Goal: Transaction & Acquisition: Download file/media

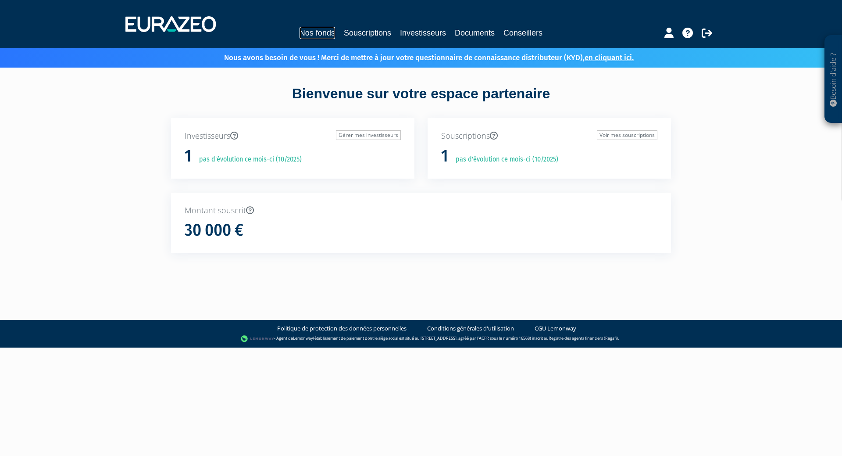
click at [327, 34] on link "Nos fonds" at bounding box center [317, 33] width 36 height 12
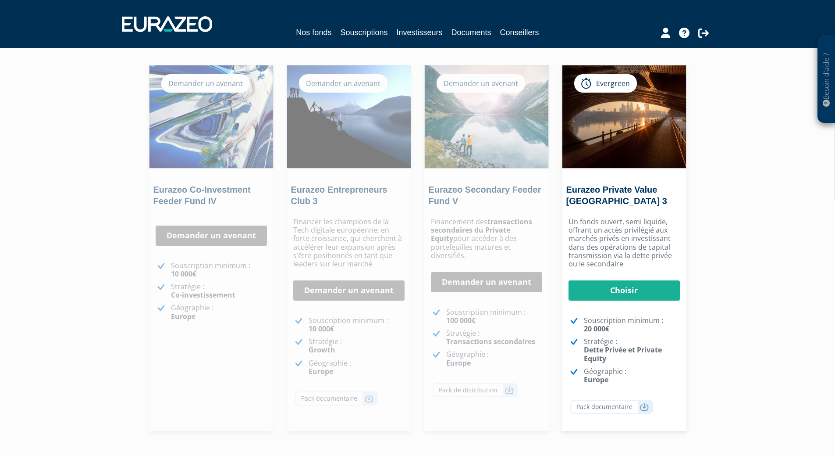
scroll to position [153, 0]
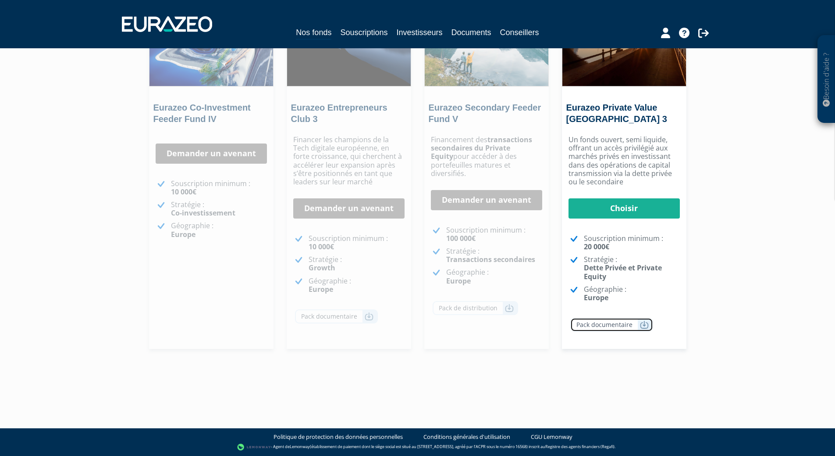
click at [613, 322] on link "Pack documentaire" at bounding box center [611, 324] width 83 height 14
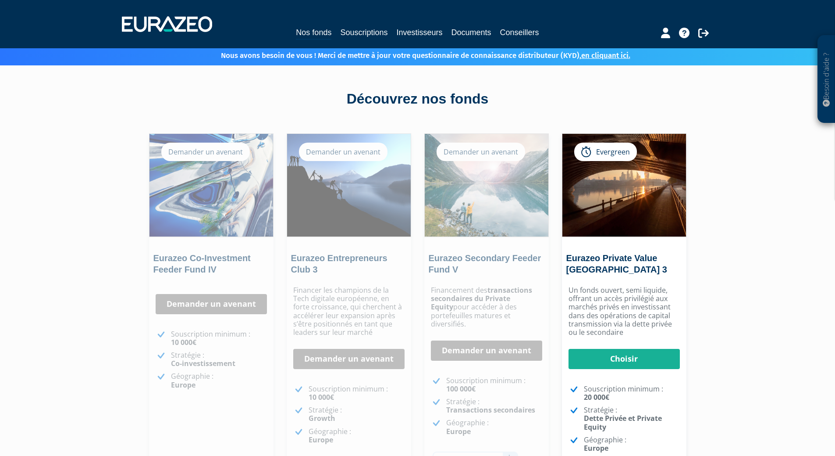
scroll to position [0, 0]
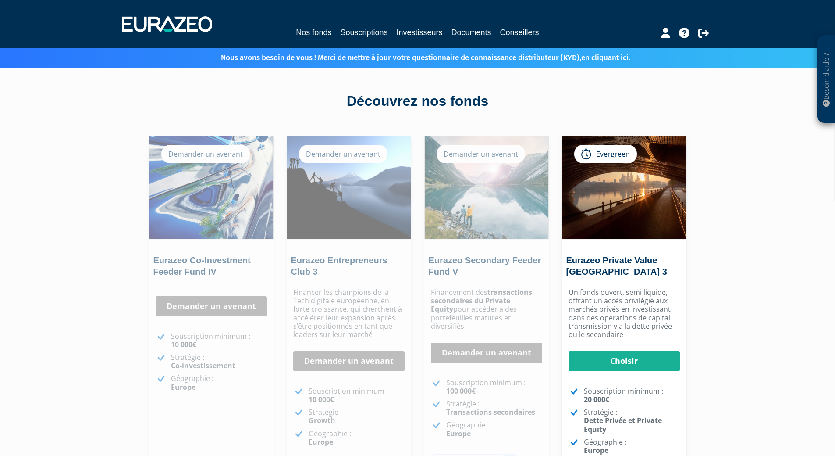
click at [610, 297] on p "Un fonds ouvert, semi liquide, offrant un accès privilégié aux marchés privés e…" at bounding box center [624, 313] width 111 height 50
click at [616, 263] on link "Eurazeo Private Value Europe 3" at bounding box center [616, 265] width 101 height 21
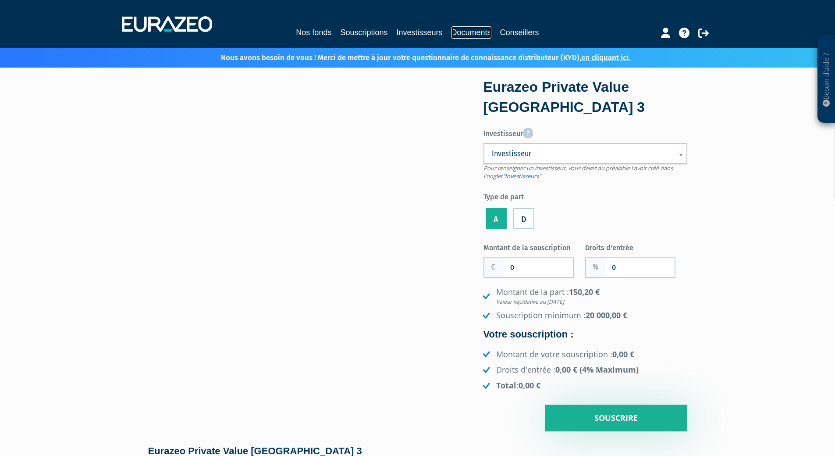
click at [480, 26] on link "Documents" at bounding box center [472, 32] width 40 height 12
click at [485, 37] on link "Documents" at bounding box center [472, 32] width 40 height 12
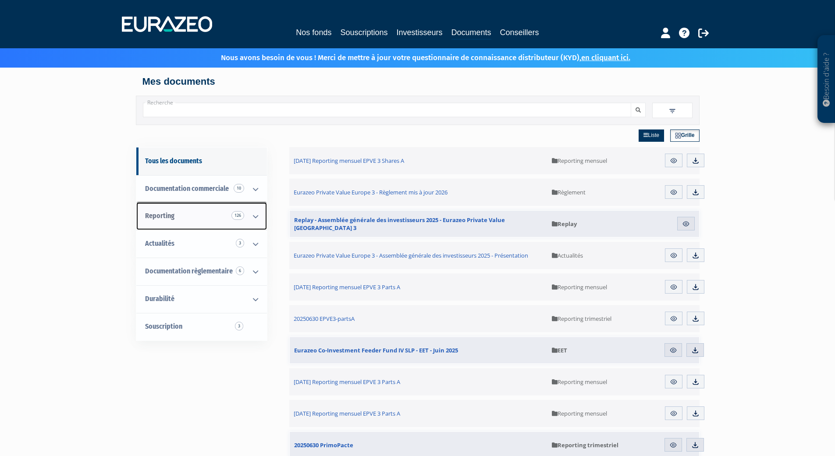
click at [238, 217] on span "126" at bounding box center [237, 215] width 13 height 9
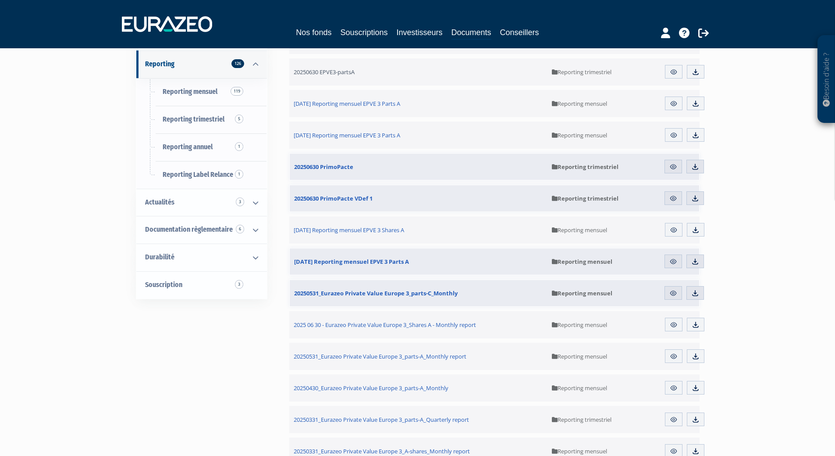
scroll to position [219, 0]
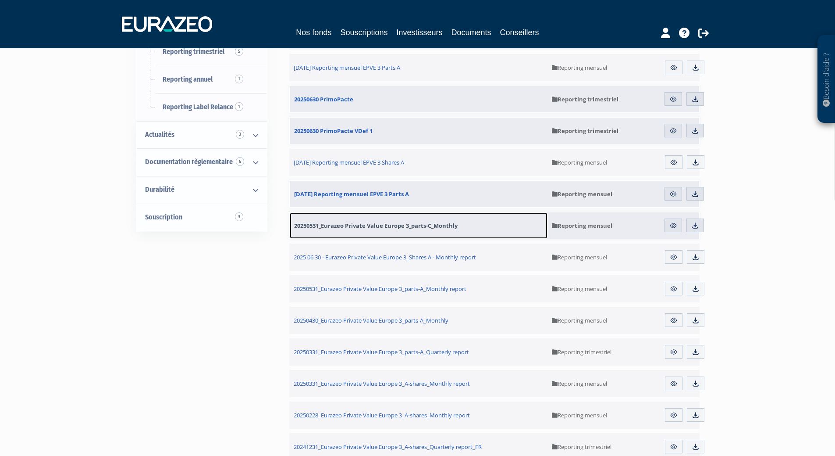
click at [356, 229] on link "20250531_Eurazeo Private Value Europe 3_parts-C_Monthly" at bounding box center [419, 225] width 258 height 26
